Goal: Find specific page/section: Find specific page/section

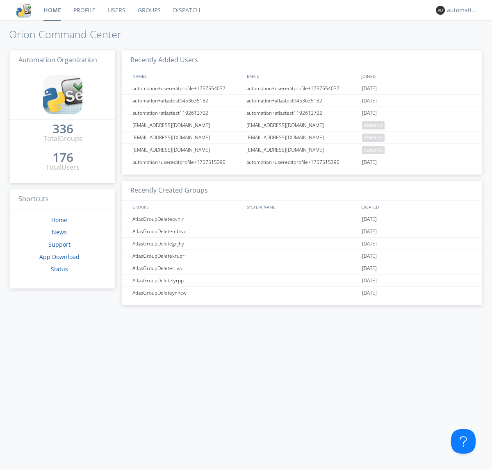
click at [186, 10] on link "Dispatch" at bounding box center [186, 10] width 39 height 21
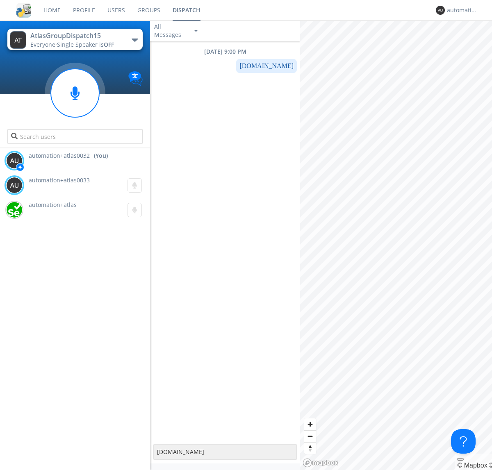
type textarea "[DOMAIN_NAME]"
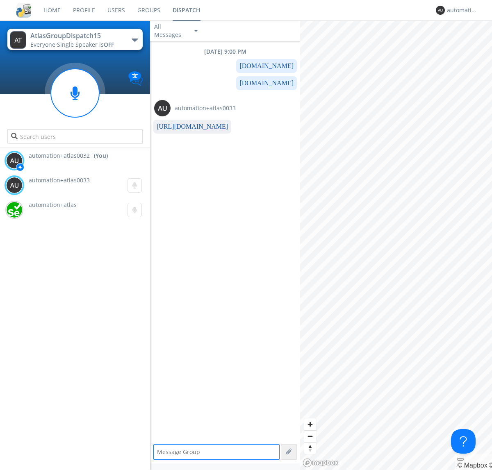
click at [189, 127] on link "[URL][DOMAIN_NAME]" at bounding box center [192, 126] width 71 height 7
click at [460, 10] on div "automation+atlas0032" at bounding box center [462, 10] width 31 height 8
